Goal: Transaction & Acquisition: Purchase product/service

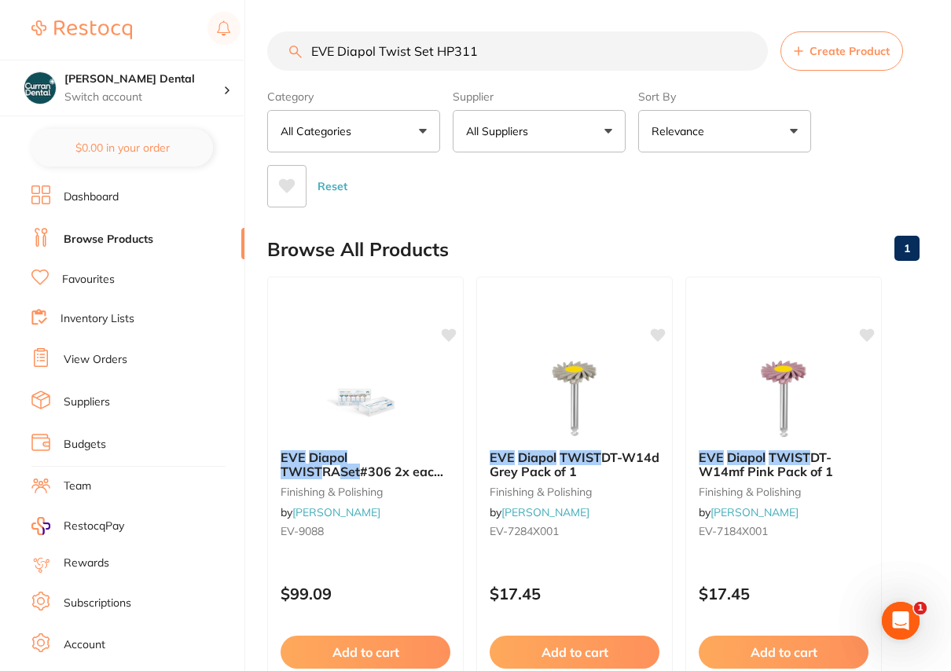
click at [607, 127] on button "All Suppliers" at bounding box center [539, 131] width 173 height 42
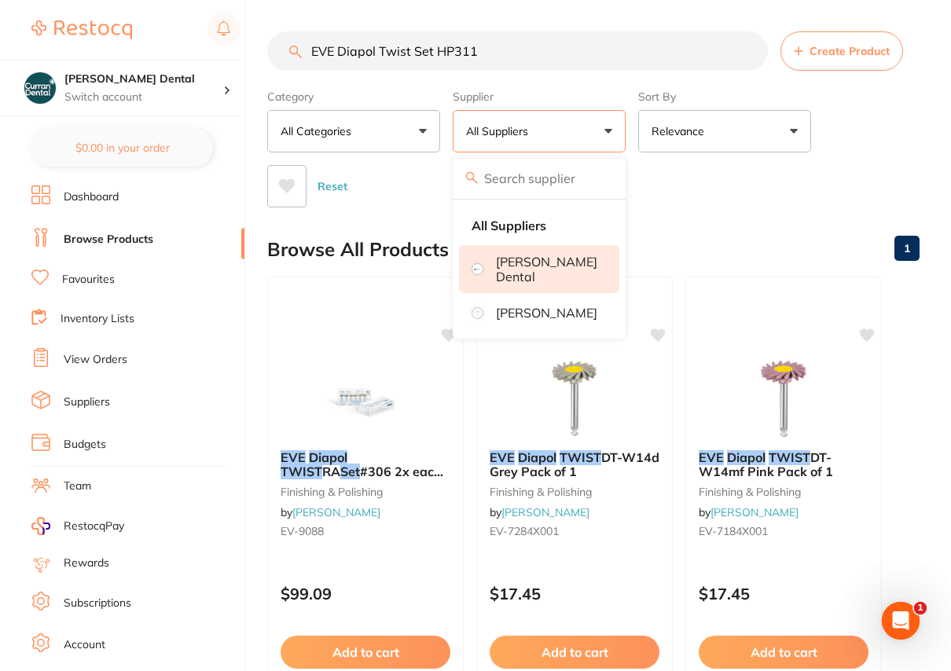
click at [581, 259] on p "[PERSON_NAME] Dental" at bounding box center [546, 269] width 101 height 29
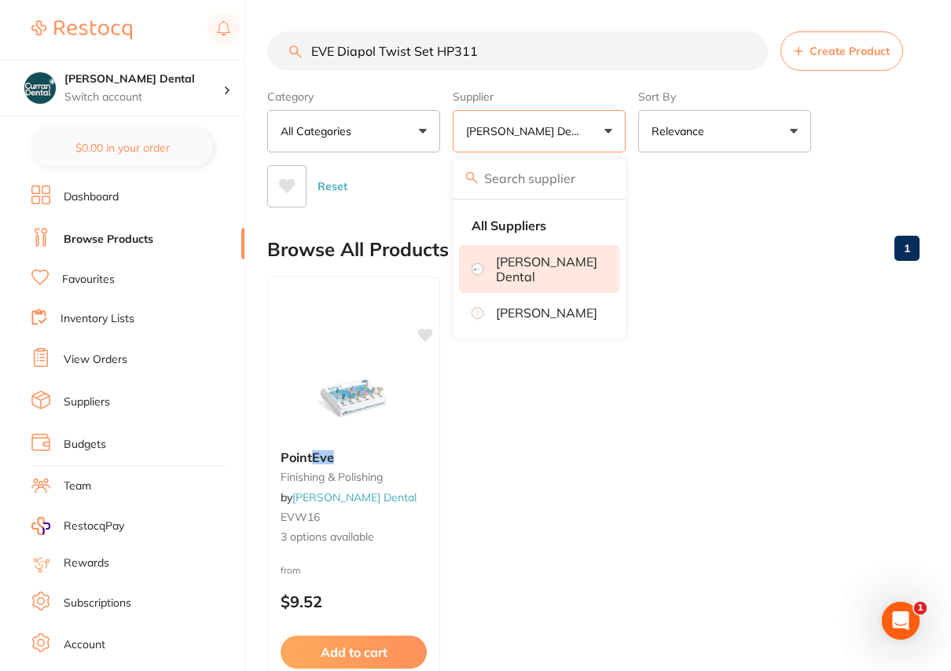
drag, startPoint x: 503, startPoint y: 56, endPoint x: 247, endPoint y: 72, distance: 256.7
click at [247, 72] on div "$0.00 [PERSON_NAME] Dental Switch account [PERSON_NAME] Dental $0.00 in your or…" at bounding box center [475, 335] width 951 height 671
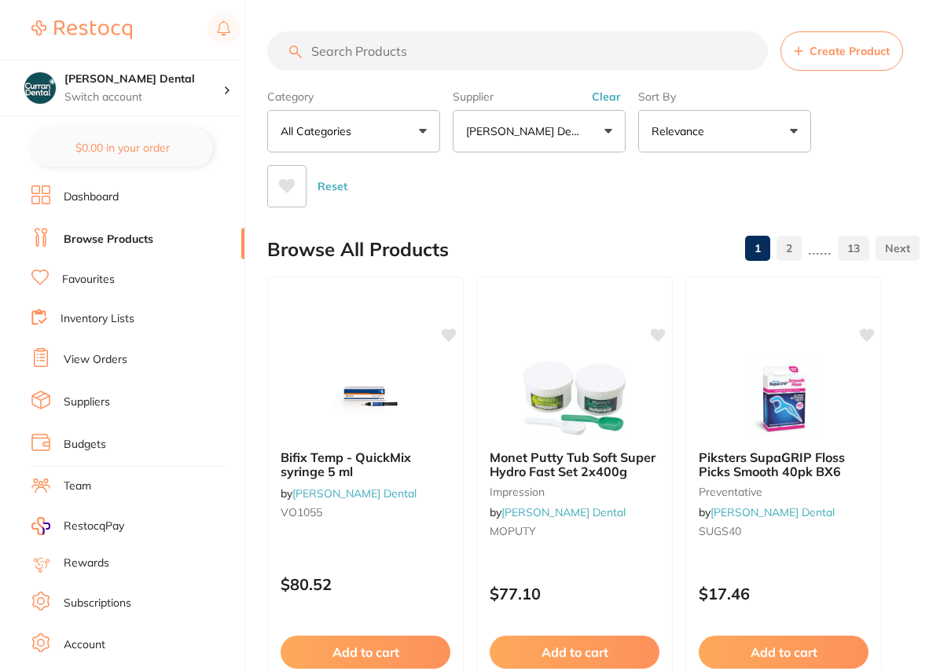
paste input "EV9047"
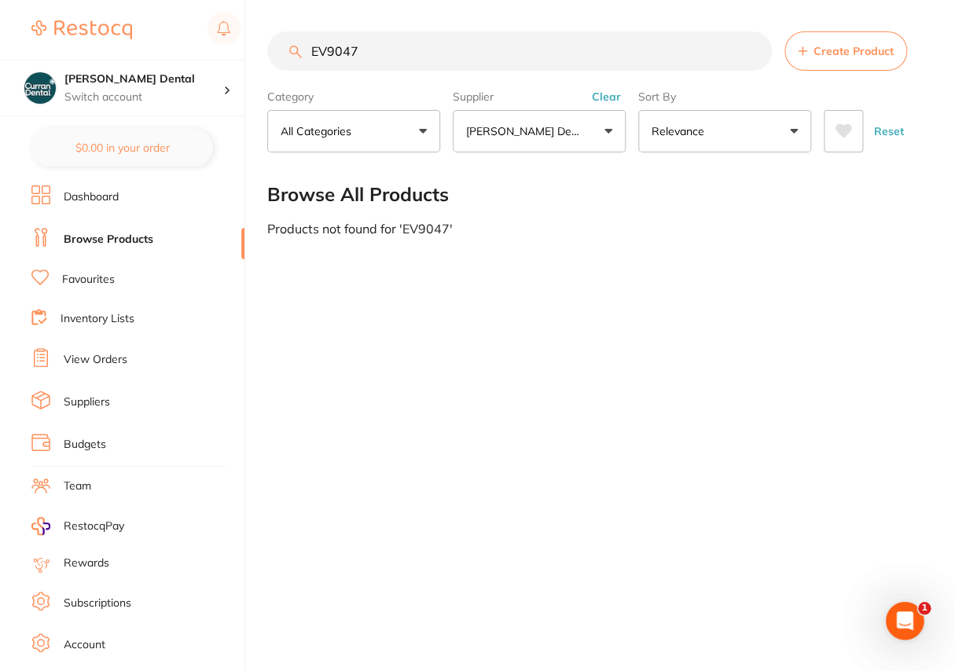
click at [310, 54] on input "EV9047" at bounding box center [519, 50] width 505 height 39
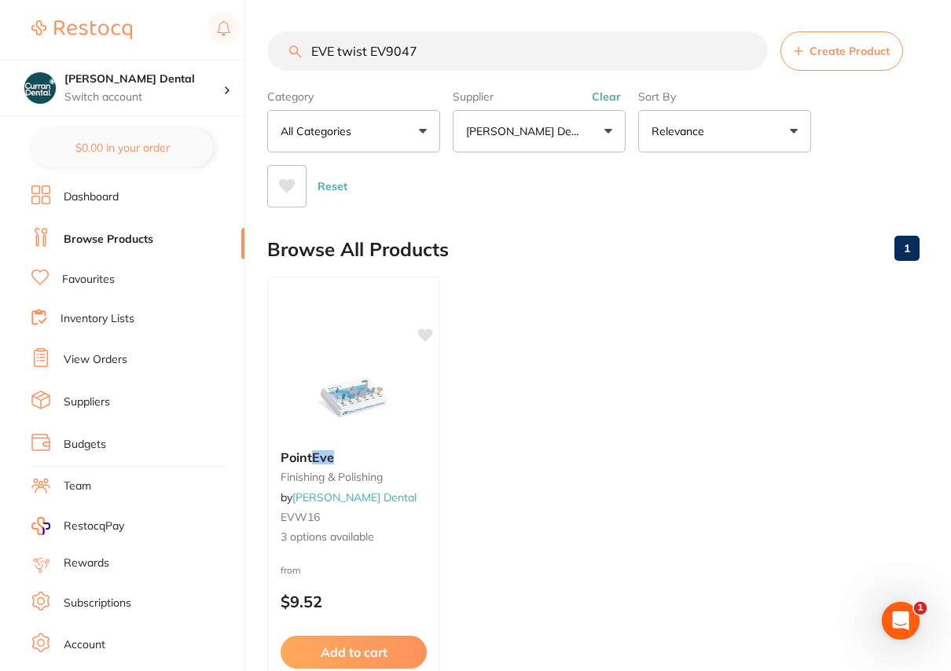
type input "EVE twist EV9047"
click at [337, 472] on small "finishing & polishing" at bounding box center [354, 477] width 148 height 13
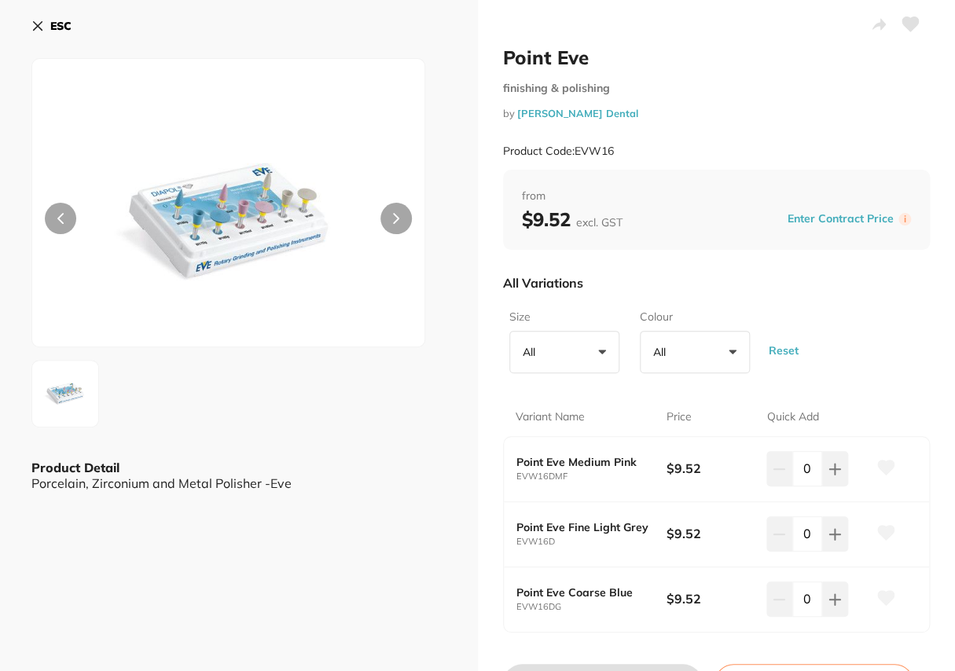
click at [30, 17] on div "ESC Product Detail Porcelain, Zirconium and Metal Polisher -Eve" at bounding box center [239, 373] width 478 height 746
click at [36, 23] on icon at bounding box center [37, 26] width 13 height 13
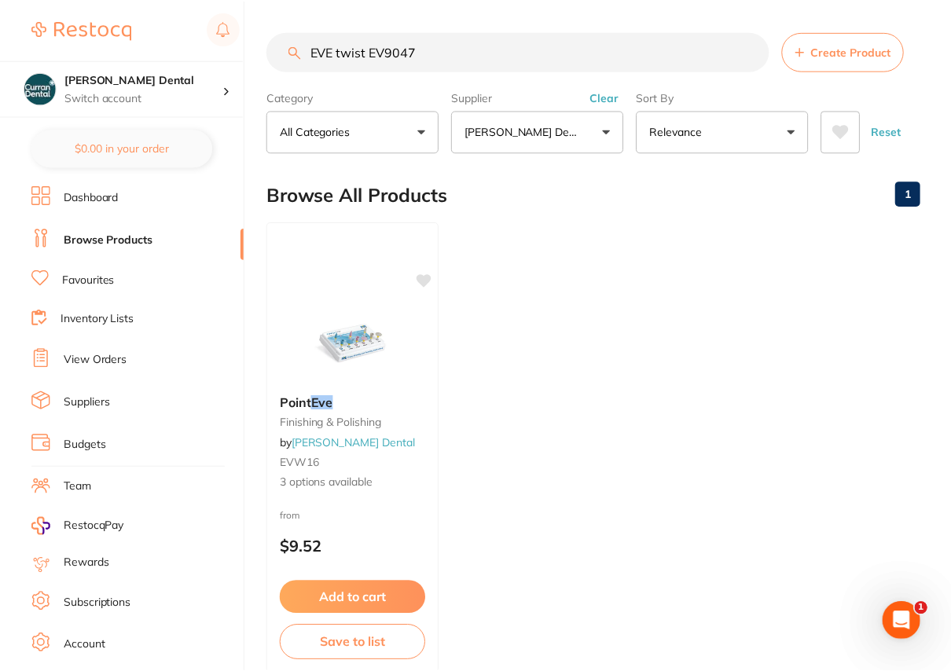
scroll to position [4, 0]
